Goal: Task Accomplishment & Management: Manage account settings

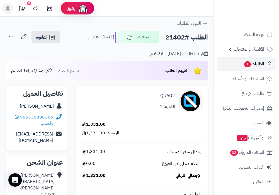
click at [259, 66] on span "الطلبات 1" at bounding box center [254, 64] width 21 height 8
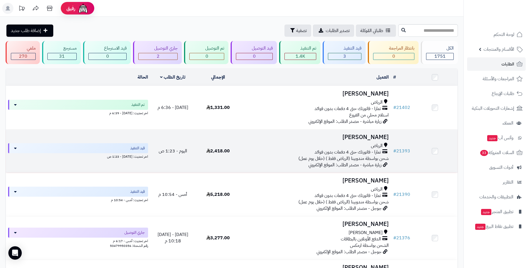
click at [279, 147] on div "الرياض" at bounding box center [316, 146] width 146 height 6
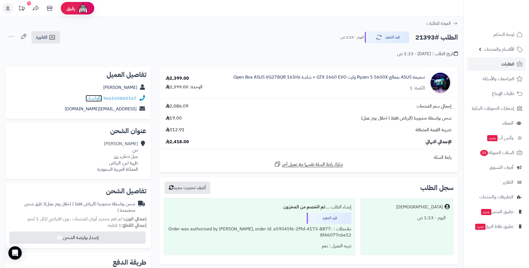
click at [95, 99] on span "واتساب" at bounding box center [94, 98] width 16 height 7
